Goal: Use online tool/utility

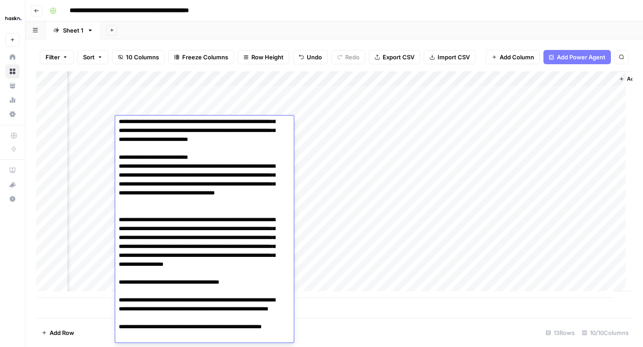
scroll to position [0, 296]
click at [567, 140] on div "Add Column" at bounding box center [334, 184] width 596 height 227
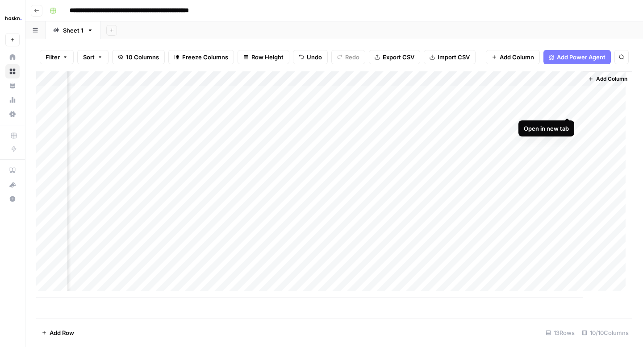
click at [565, 109] on div "Add Column" at bounding box center [334, 184] width 596 height 227
click at [335, 135] on div "Add Column" at bounding box center [334, 184] width 596 height 227
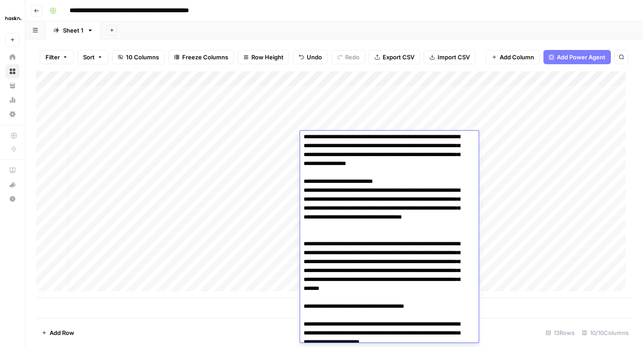
scroll to position [1260, 0]
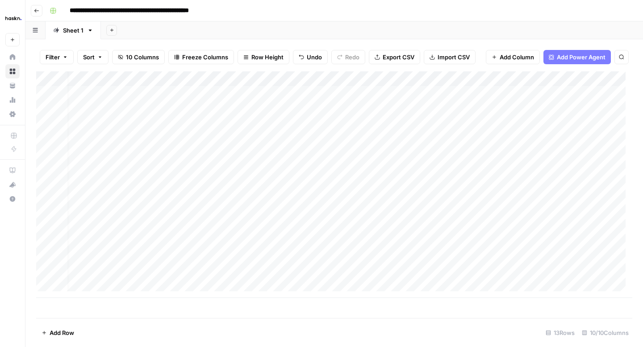
click at [349, 112] on div "Add Column" at bounding box center [334, 184] width 596 height 227
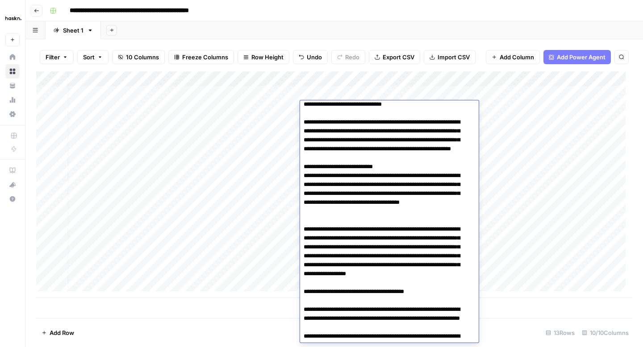
scroll to position [1135, 0]
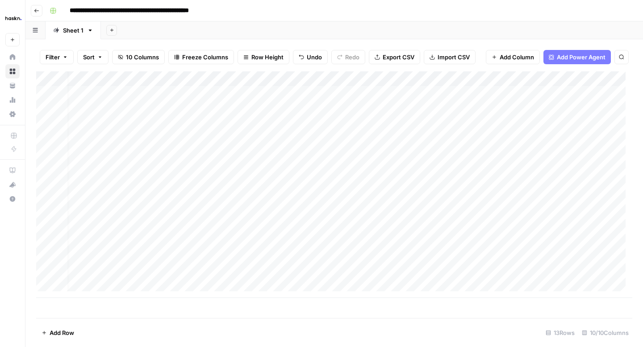
click at [529, 121] on div "Add Column" at bounding box center [334, 184] width 596 height 227
click at [338, 143] on div "Add Column" at bounding box center [334, 184] width 596 height 227
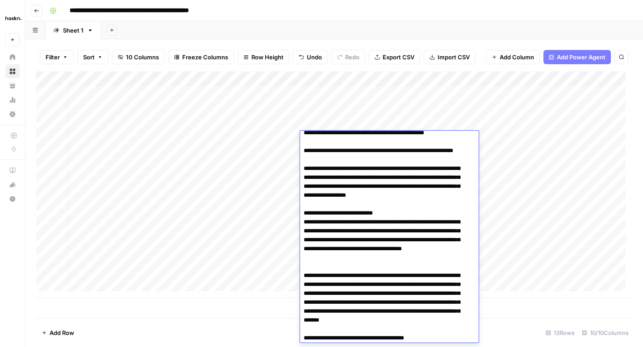
scroll to position [1222, 0]
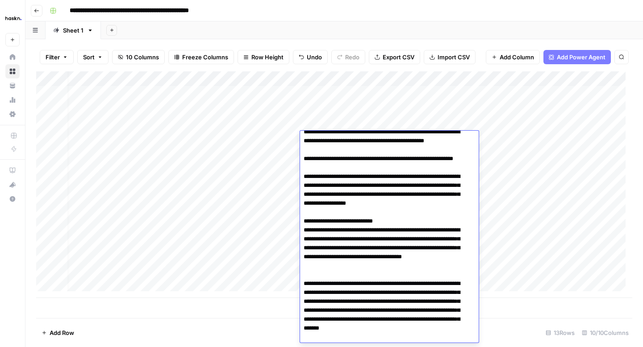
paste textarea "**********"
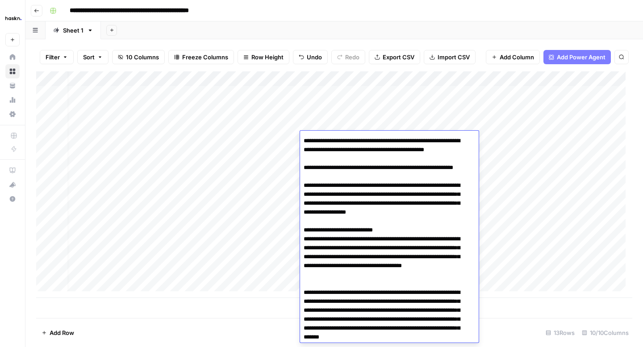
drag, startPoint x: 345, startPoint y: 213, endPoint x: 320, endPoint y: 212, distance: 25.5
type textarea "**********"
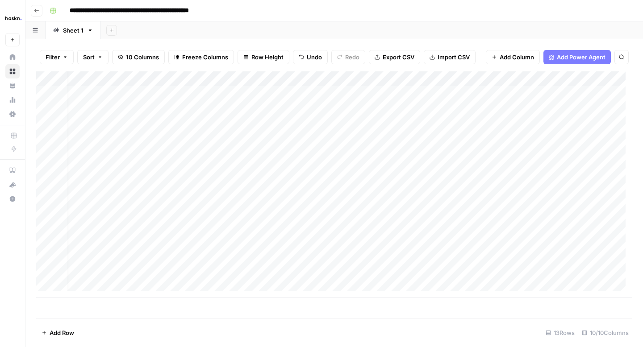
click at [271, 110] on div "Add Column" at bounding box center [334, 184] width 596 height 227
click at [371, 111] on div "Add Column" at bounding box center [334, 184] width 596 height 227
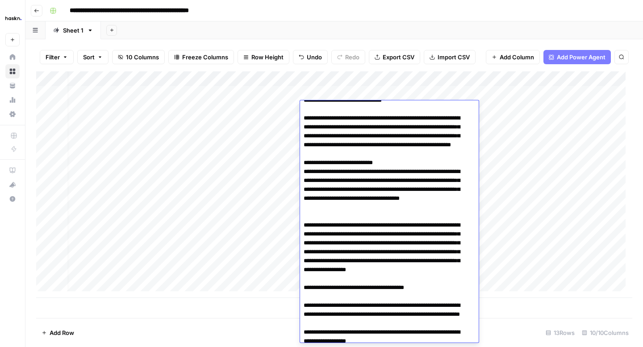
scroll to position [1140, 0]
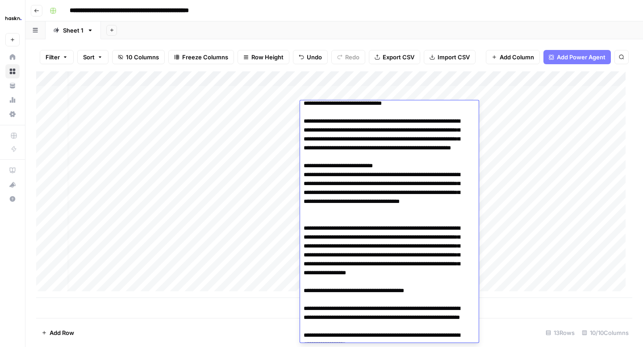
drag, startPoint x: 386, startPoint y: 175, endPoint x: 323, endPoint y: 186, distance: 64.3
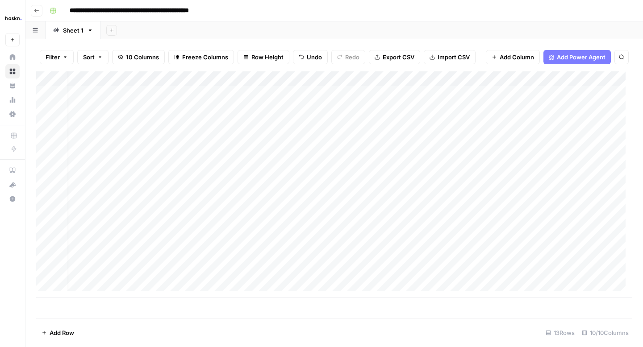
click at [247, 141] on div "Add Column" at bounding box center [334, 184] width 596 height 227
click at [326, 146] on div "Add Column" at bounding box center [334, 184] width 596 height 227
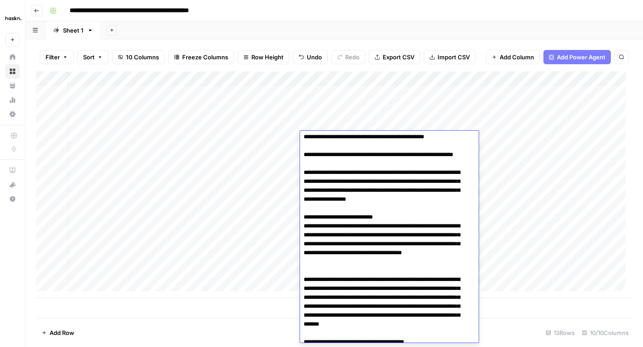
scroll to position [1235, 0]
drag, startPoint x: 355, startPoint y: 217, endPoint x: 330, endPoint y: 210, distance: 27.0
drag, startPoint x: 344, startPoint y: 207, endPoint x: 329, endPoint y: 207, distance: 15.2
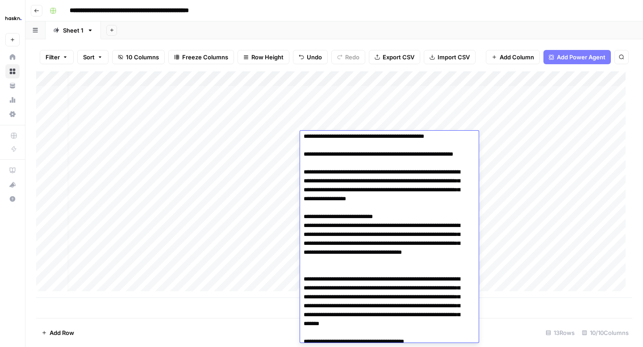
type textarea "**********"
click at [284, 137] on div "Add Column" at bounding box center [334, 184] width 596 height 227
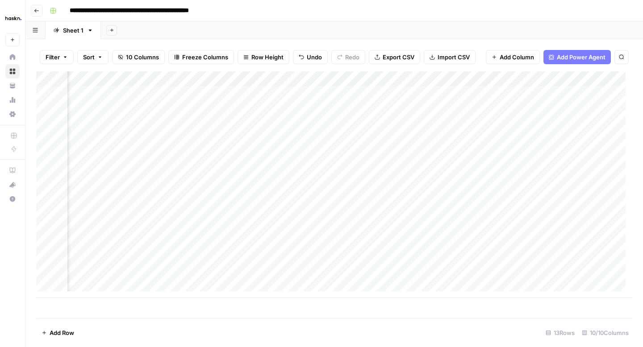
scroll to position [0, 296]
click at [488, 140] on div "Add Column" at bounding box center [334, 184] width 596 height 227
click at [567, 154] on div "Add Column" at bounding box center [334, 184] width 596 height 227
click at [209, 152] on div "Add Column" at bounding box center [334, 184] width 596 height 227
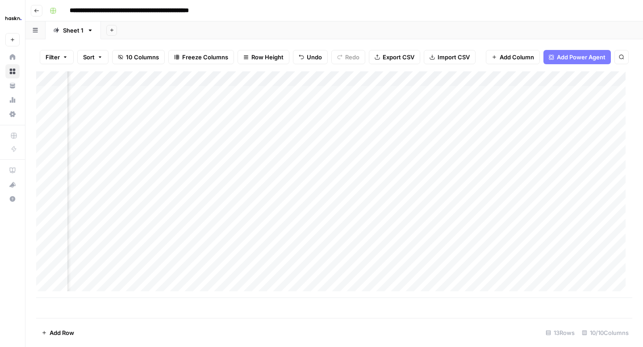
click at [209, 152] on div "Add Column" at bounding box center [334, 184] width 596 height 227
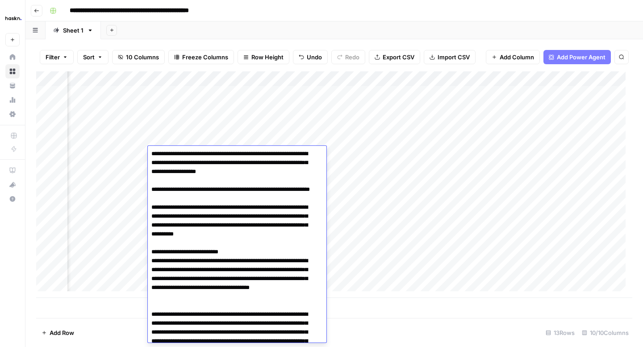
scroll to position [1150, 0]
